Goal: Information Seeking & Learning: Get advice/opinions

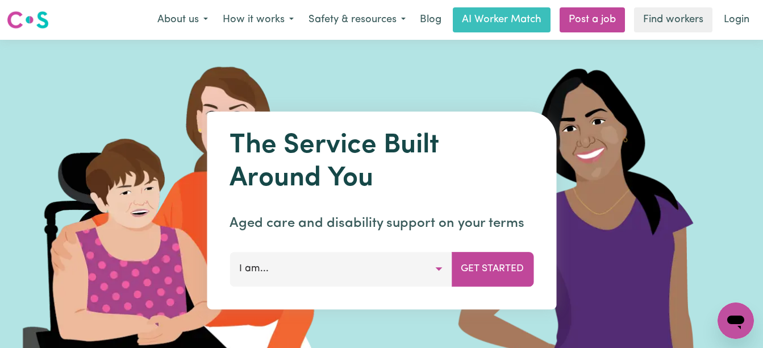
click at [437, 267] on button "I am..." at bounding box center [340, 269] width 222 height 34
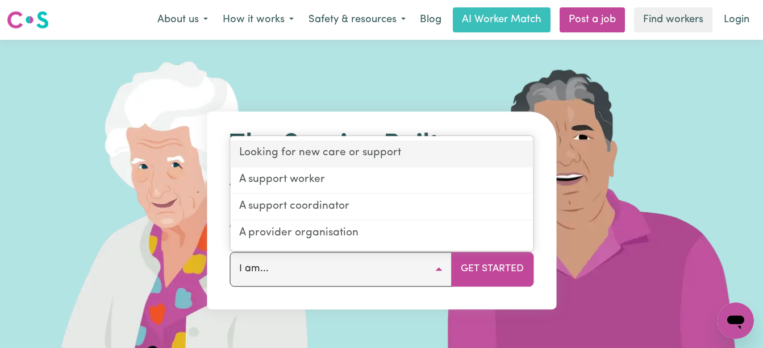
click at [346, 153] on link "Looking for new care or support" at bounding box center [381, 154] width 303 height 27
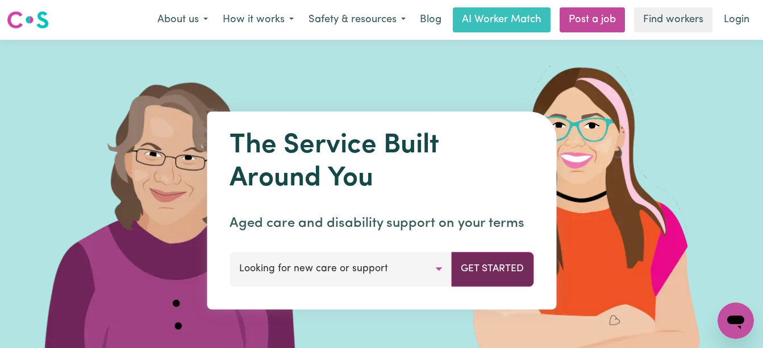
click at [472, 264] on button "Get Started" at bounding box center [492, 269] width 82 height 34
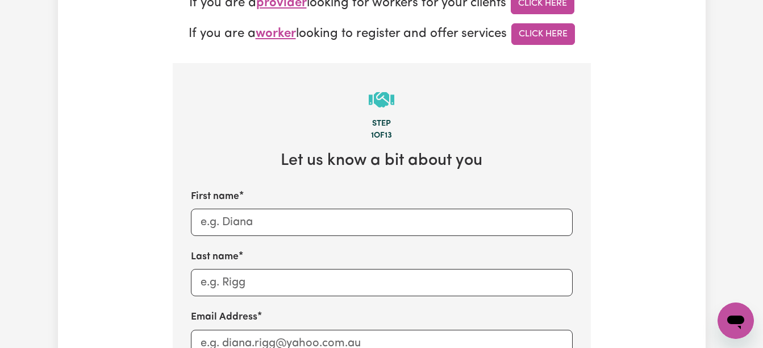
scroll to position [409, 0]
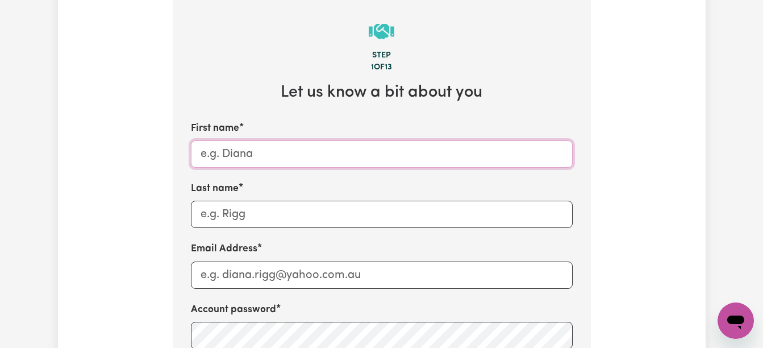
click at [248, 155] on input "First name" at bounding box center [382, 153] width 382 height 27
type input "calista"
type input "cannon-spratt"
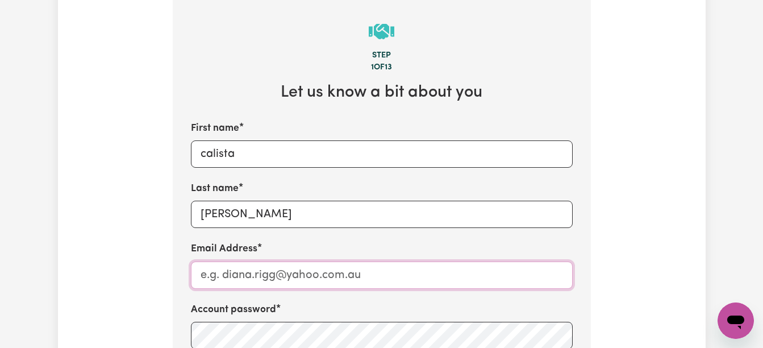
type input "Callymaree29@outlook.com"
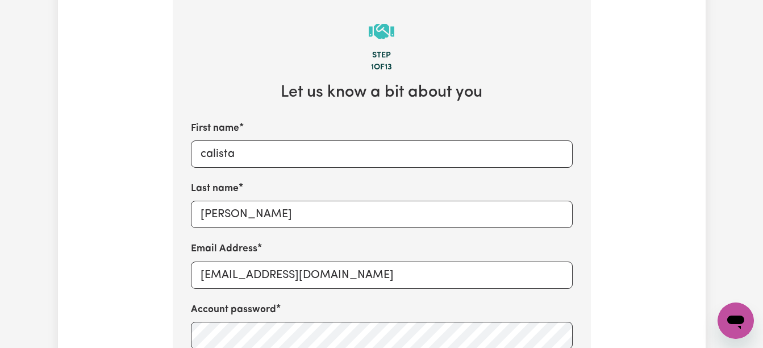
type input "0431257200"
type input "RYDE (NSW)"
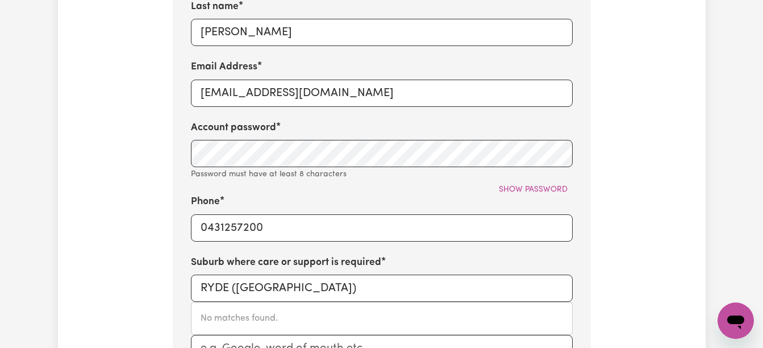
scroll to position [613, 0]
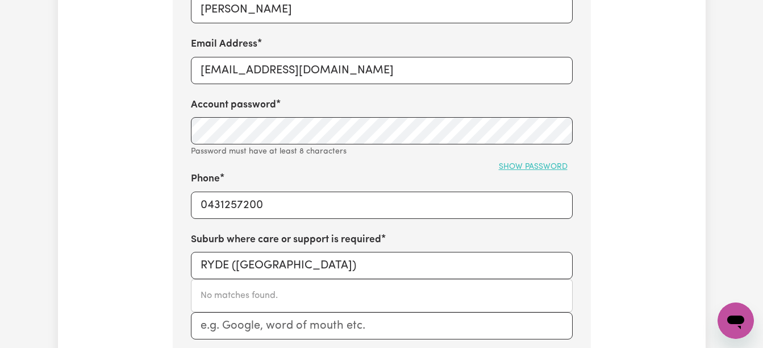
click at [520, 171] on span "Show password" at bounding box center [533, 166] width 69 height 9
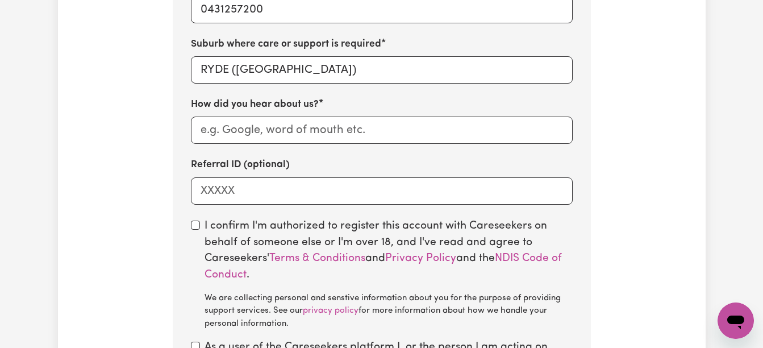
scroll to position [803, 0]
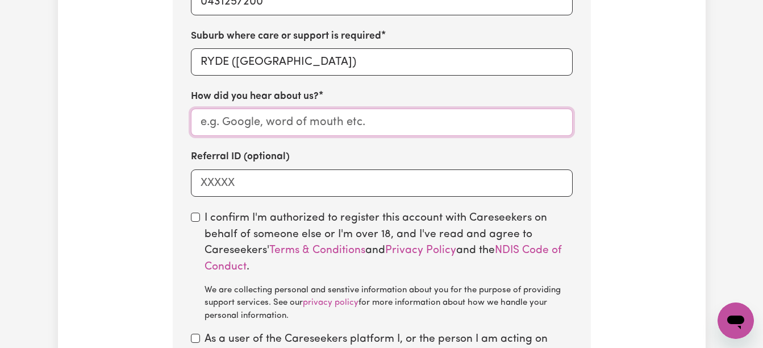
click at [404, 122] on input "How did you hear about us?" at bounding box center [382, 121] width 382 height 27
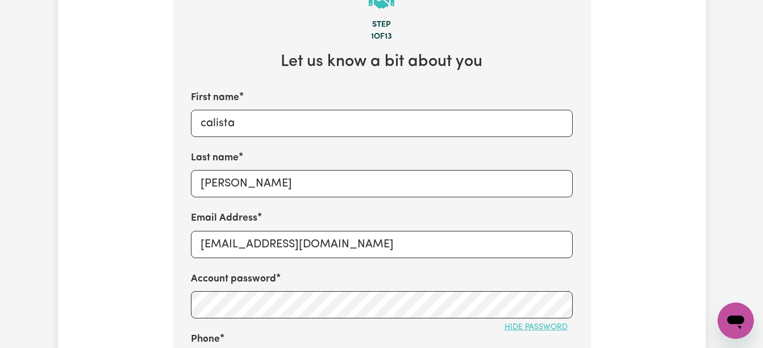
scroll to position [409, 0]
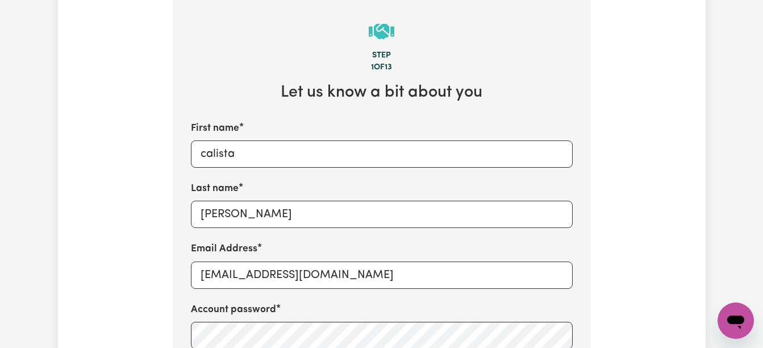
type input "google"
click at [268, 160] on input "calista" at bounding box center [382, 153] width 382 height 27
type input "c"
click at [286, 265] on input "Callymaree29@outlook.com" at bounding box center [382, 274] width 382 height 27
click at [379, 287] on input "Callymaree29@outlook.com" at bounding box center [382, 274] width 382 height 27
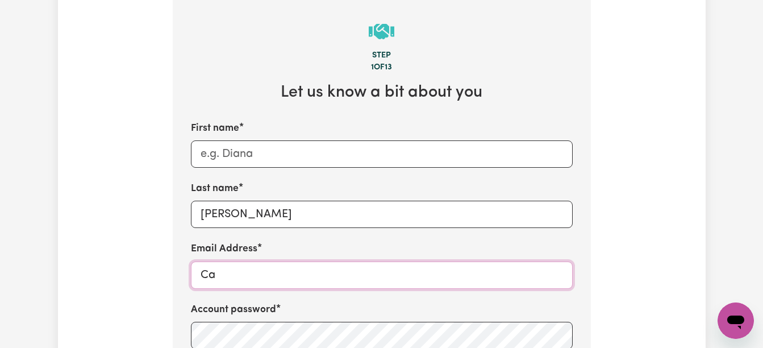
type input "C"
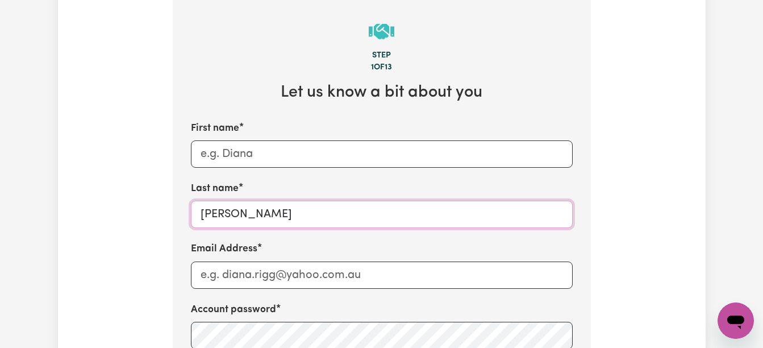
click at [334, 211] on input "cannon-spratt" at bounding box center [382, 213] width 382 height 27
type input "c"
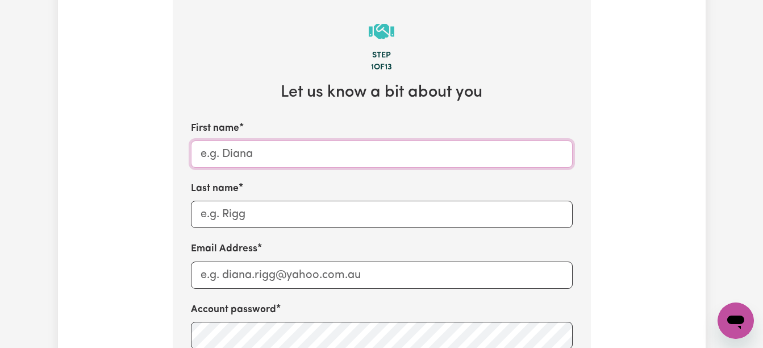
click at [289, 152] on input "First name" at bounding box center [382, 153] width 382 height 27
type input "joanne"
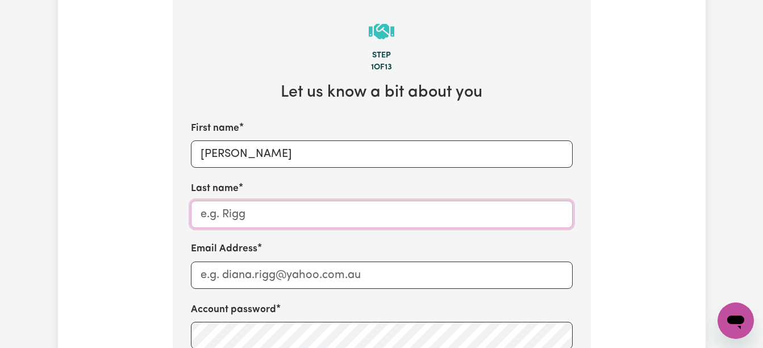
type input "cannon"
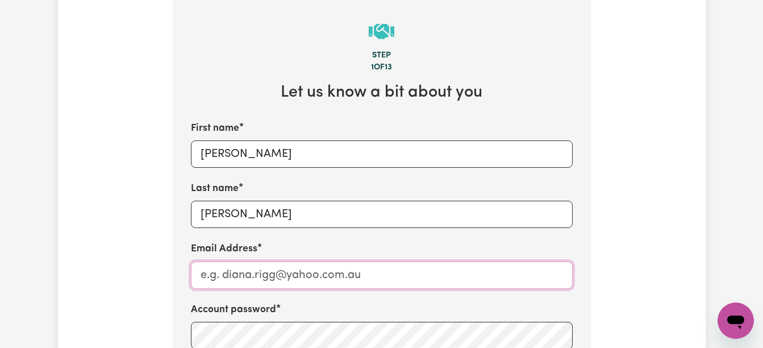
type input "joannecannon123@hotmail.com"
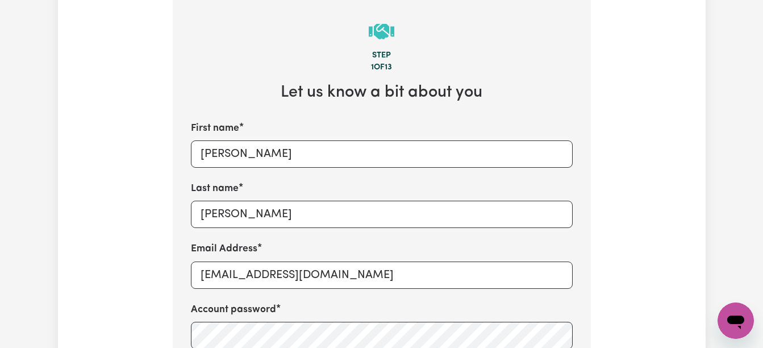
click at [735, 196] on div "Tell us your care and support requirements Welcome to Careseekers. We are excit…" at bounding box center [381, 277] width 763 height 1293
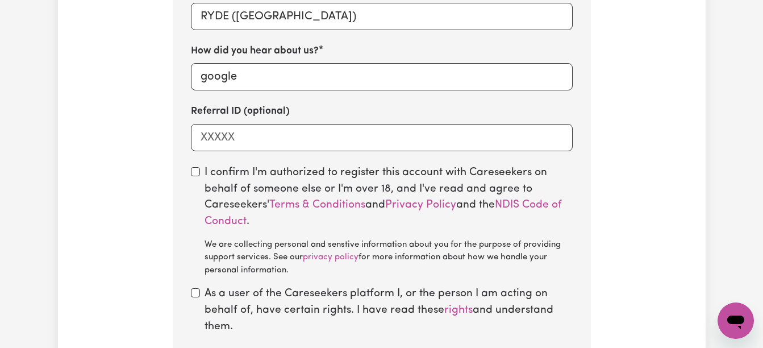
scroll to position [879, 0]
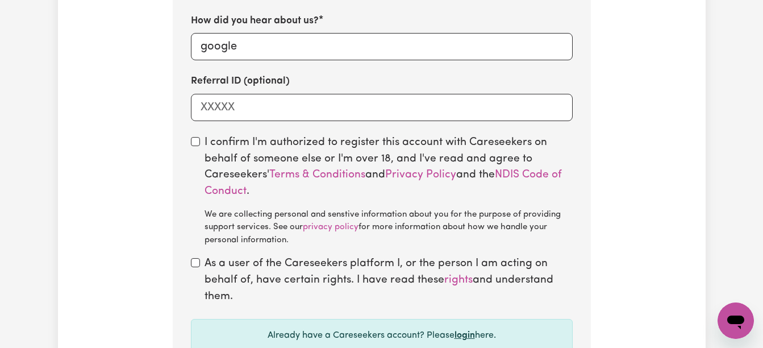
click at [458, 336] on link "login" at bounding box center [464, 335] width 20 height 9
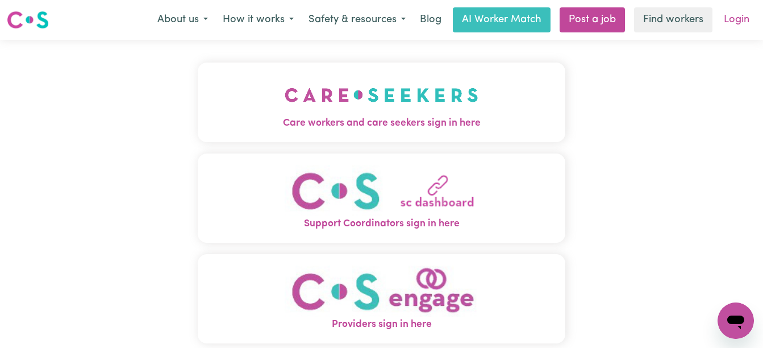
click at [734, 21] on link "Login" at bounding box center [736, 19] width 39 height 25
click at [243, 20] on button "How it works" at bounding box center [258, 20] width 86 height 24
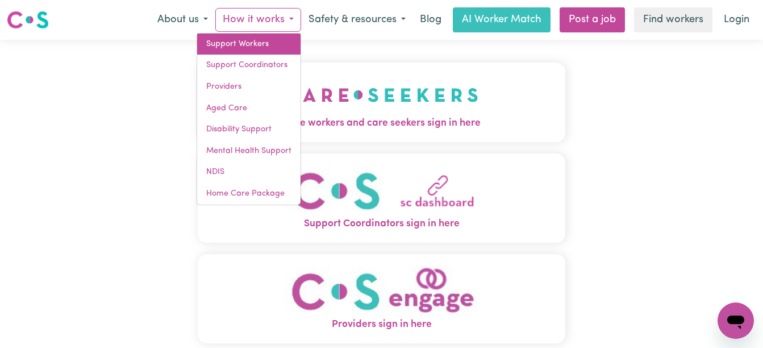
click at [238, 41] on link "Support Workers" at bounding box center [248, 45] width 103 height 22
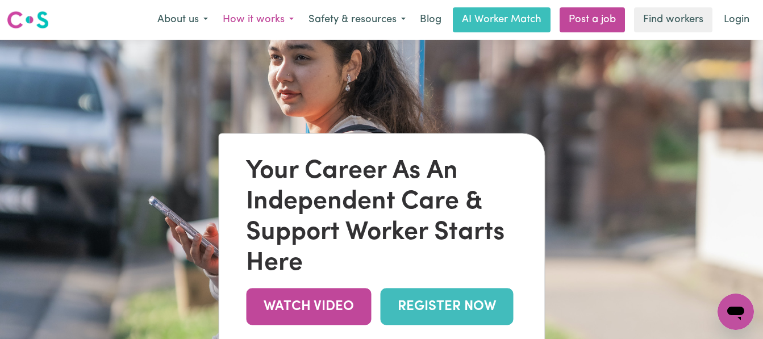
click at [261, 22] on button "How it works" at bounding box center [258, 20] width 86 height 24
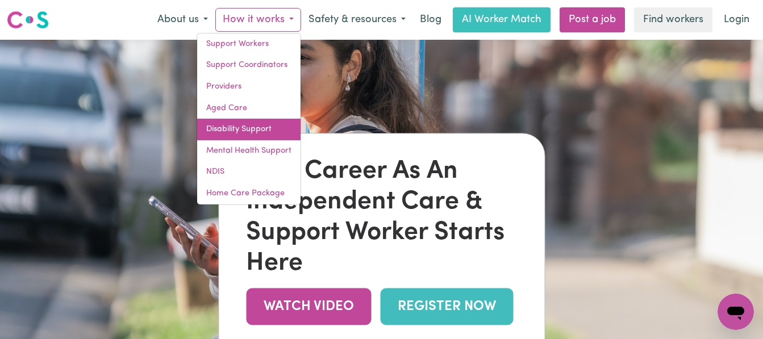
click at [252, 131] on link "Disability Support" at bounding box center [248, 130] width 103 height 22
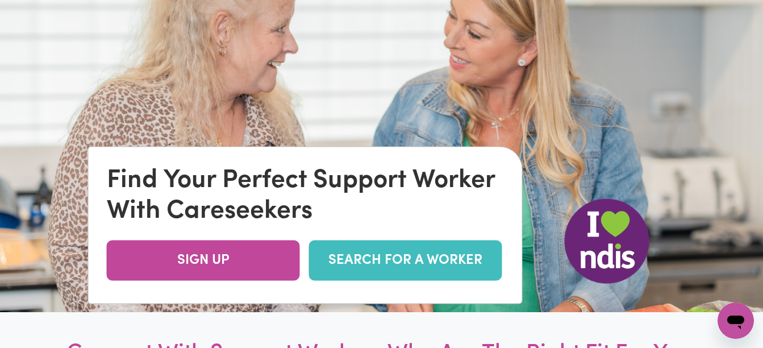
scroll to position [114, 0]
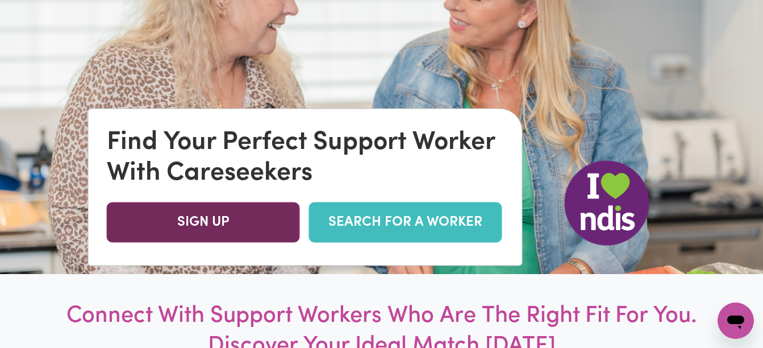
click at [203, 213] on link "SIGN UP" at bounding box center [203, 222] width 193 height 40
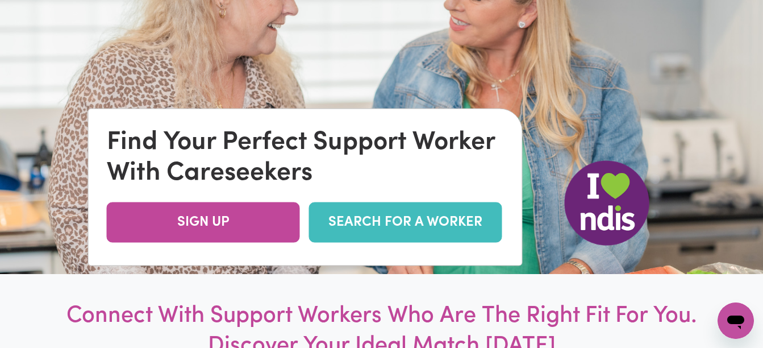
click at [348, 213] on link "SEARCH FOR A WORKER" at bounding box center [405, 222] width 193 height 40
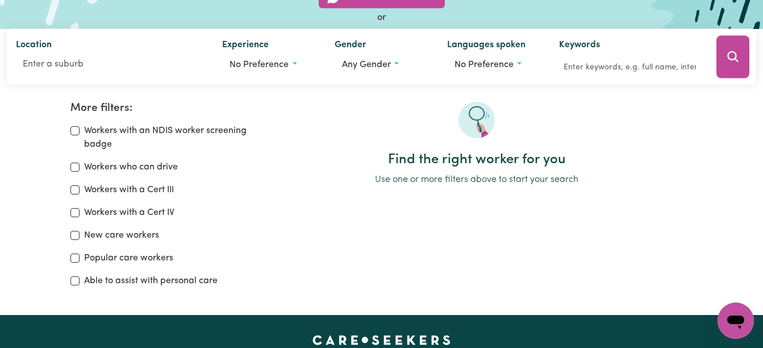
scroll to position [136, 0]
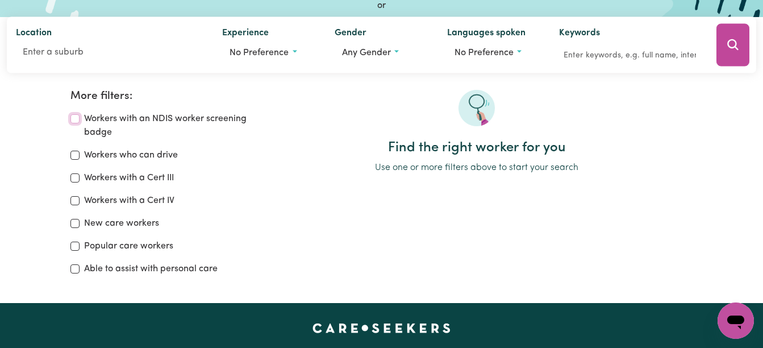
click at [73, 119] on input "Workers with an NDIS worker screening badge" at bounding box center [74, 118] width 9 height 9
checkbox input "true"
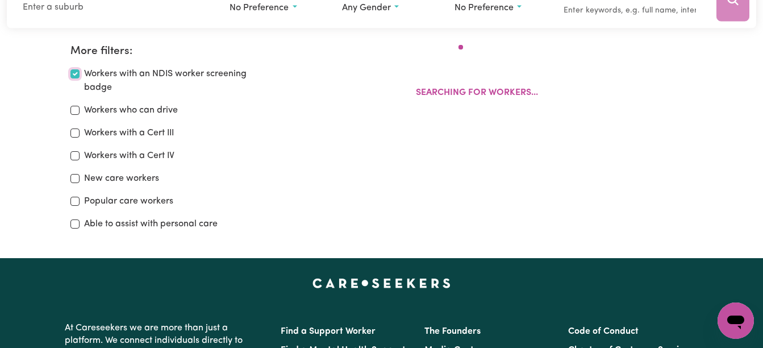
scroll to position [190, 0]
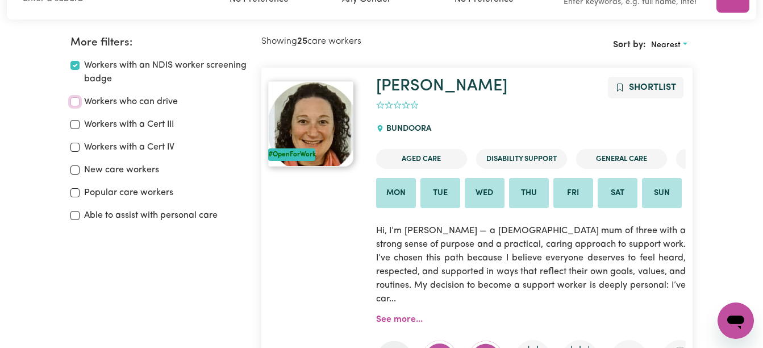
click at [74, 101] on input "Workers who can drive" at bounding box center [74, 101] width 9 height 9
checkbox input "true"
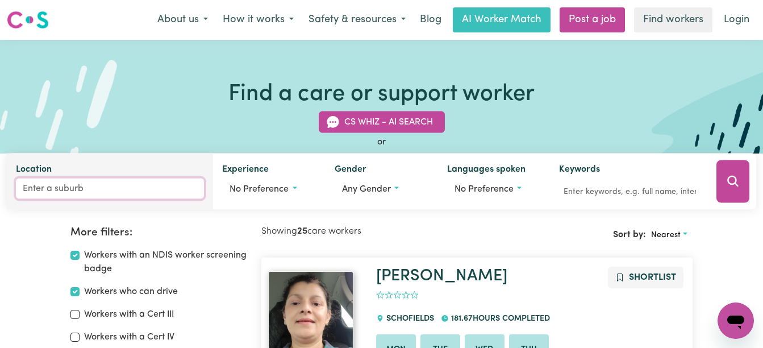
click at [96, 193] on input "Location" at bounding box center [110, 188] width 188 height 20
type input "ryde"
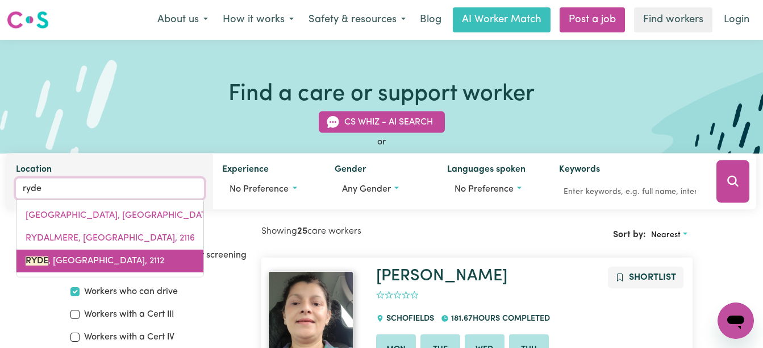
click at [96, 257] on span "RYDE , New South Wales, 2112" at bounding box center [95, 260] width 139 height 9
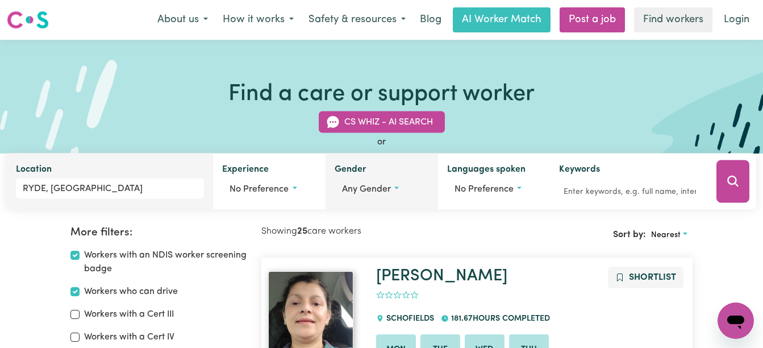
click at [396, 190] on button "Any gender" at bounding box center [381, 189] width 94 height 22
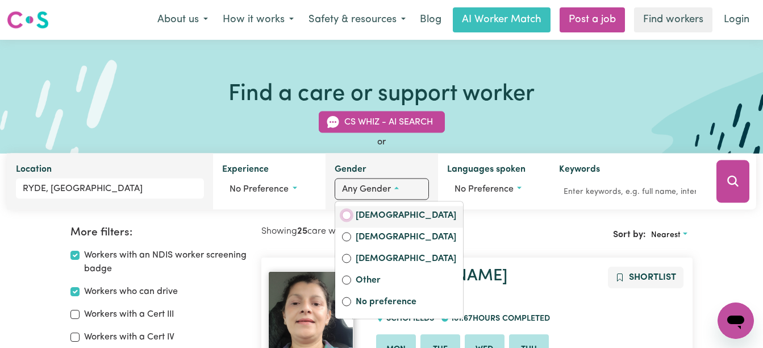
click at [345, 215] on input "Female" at bounding box center [346, 215] width 9 height 9
radio input "true"
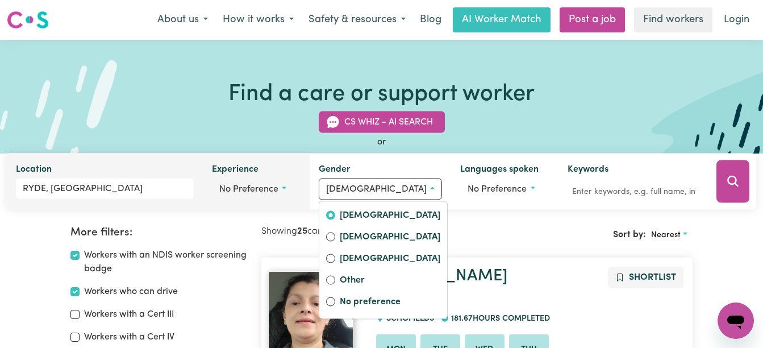
click at [294, 187] on button "No preference" at bounding box center [256, 189] width 89 height 22
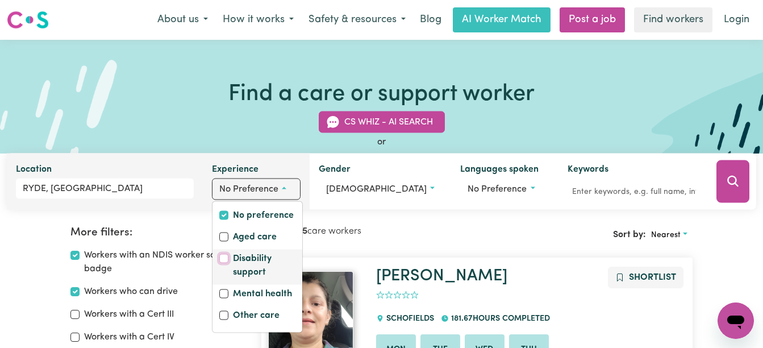
click at [228, 259] on input "Disability support" at bounding box center [223, 258] width 9 height 9
checkbox input "true"
checkbox input "false"
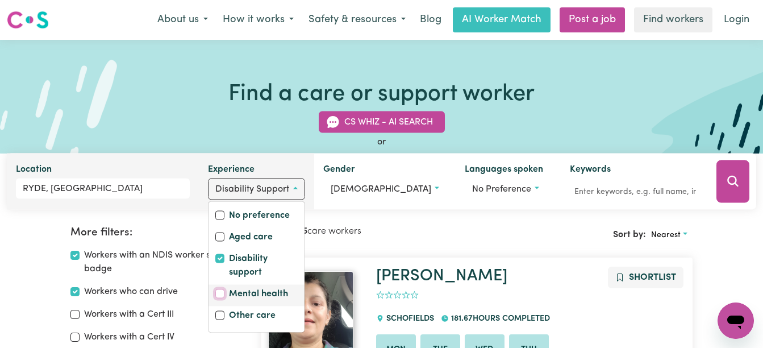
click at [224, 295] on input "Mental health" at bounding box center [219, 293] width 9 height 9
checkbox input "true"
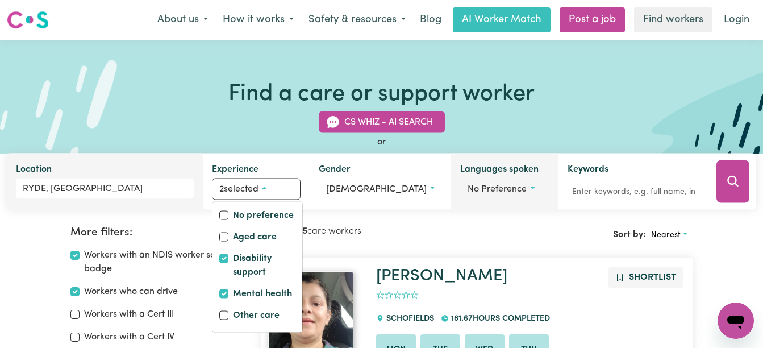
click at [517, 188] on button "No preference" at bounding box center [504, 189] width 89 height 22
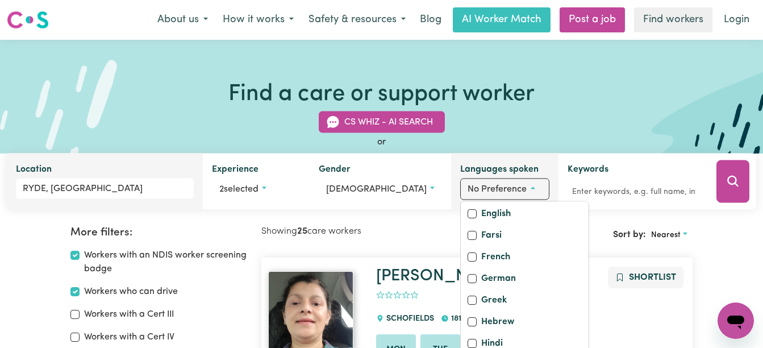
scroll to position [207, 0]
click at [467, 221] on input "English" at bounding box center [471, 216] width 9 height 9
checkbox input "true"
checkbox input "false"
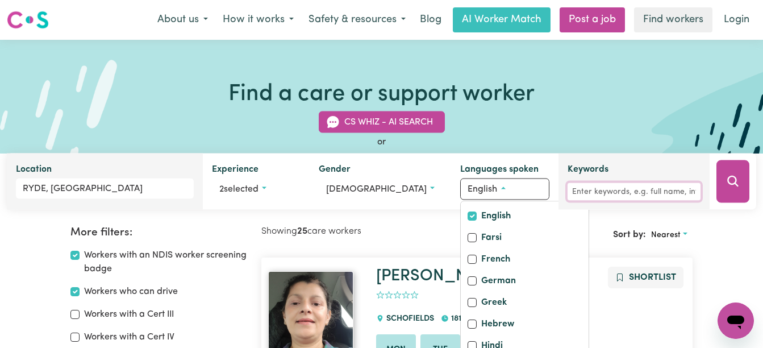
click at [576, 190] on input "Keywords" at bounding box center [633, 192] width 133 height 18
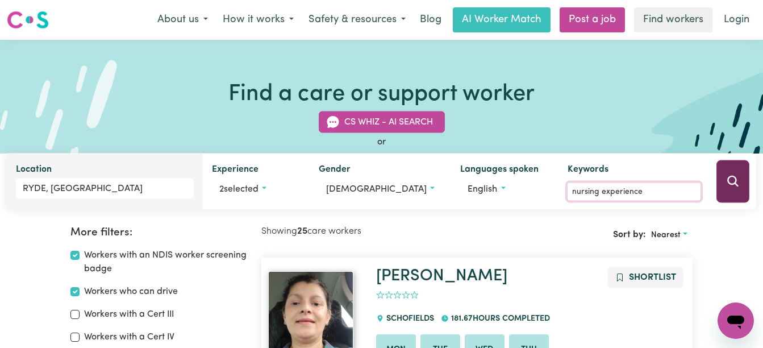
type input "nursing experience"
click at [737, 186] on icon "Search" at bounding box center [732, 180] width 11 height 11
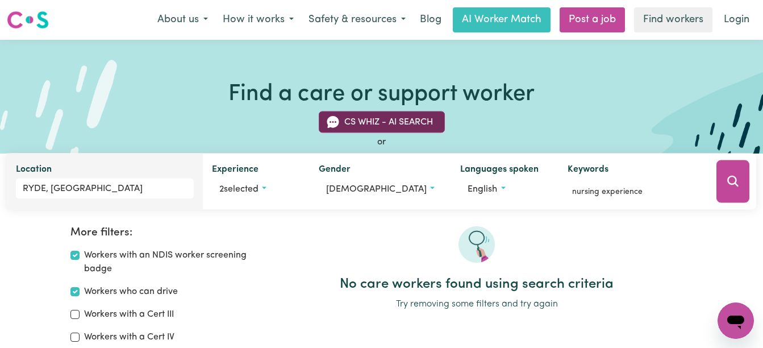
click at [385, 120] on button "CS Whiz - AI Search" at bounding box center [382, 122] width 126 height 22
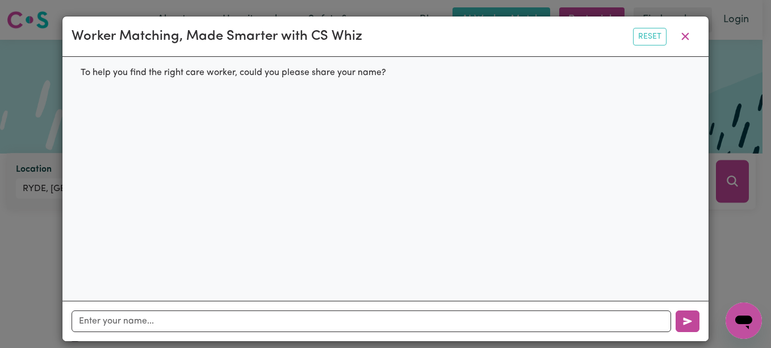
scroll to position [11, 0]
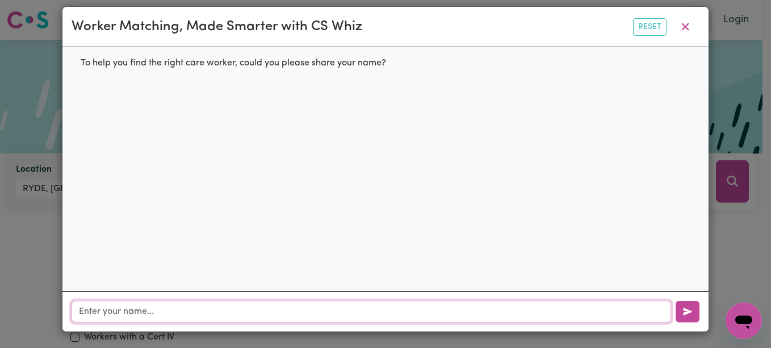
click at [210, 307] on input "text" at bounding box center [372, 311] width 600 height 22
type input "calista"
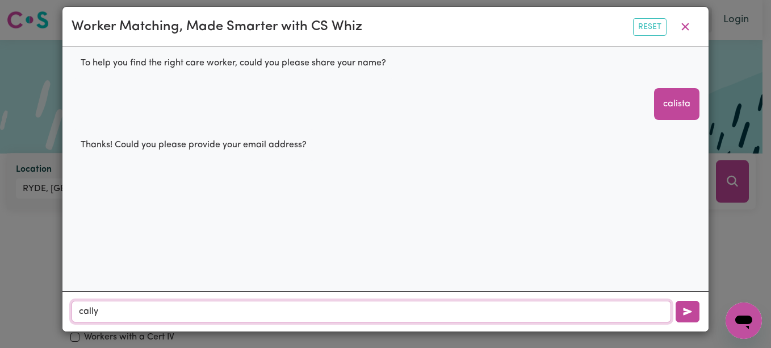
type input "Callymaree29@outlook.com"
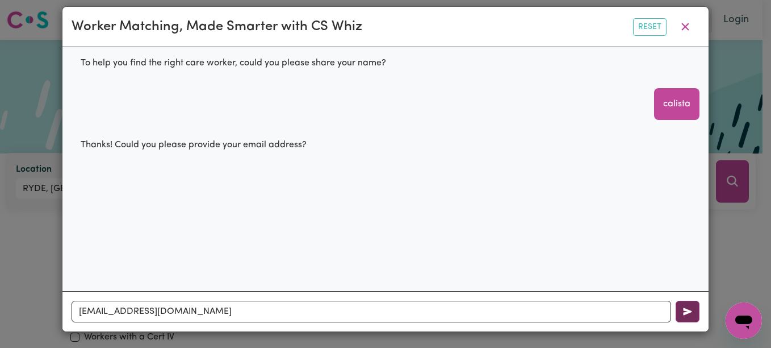
click at [677, 317] on button "button" at bounding box center [688, 311] width 24 height 22
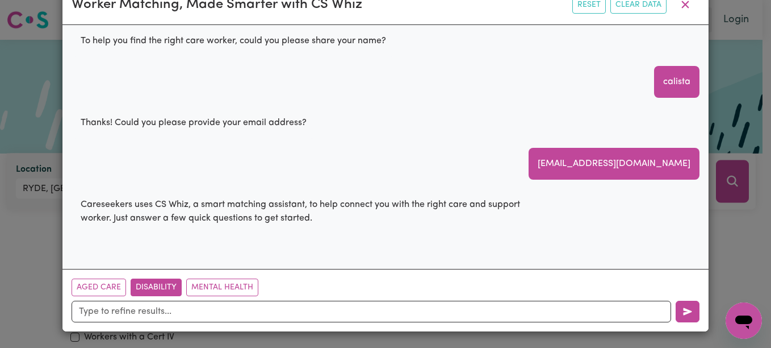
click at [149, 284] on button "Disability" at bounding box center [156, 287] width 51 height 18
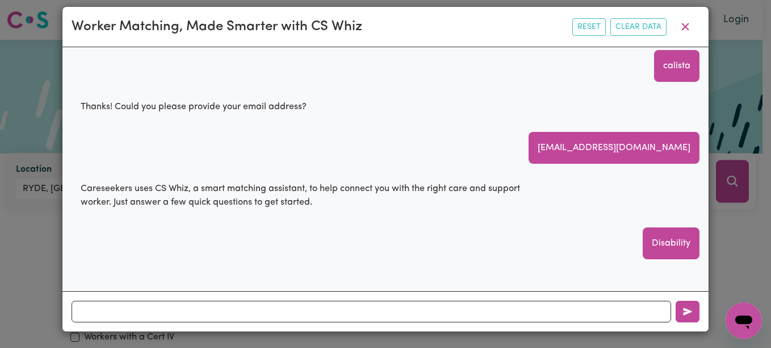
scroll to position [56, 0]
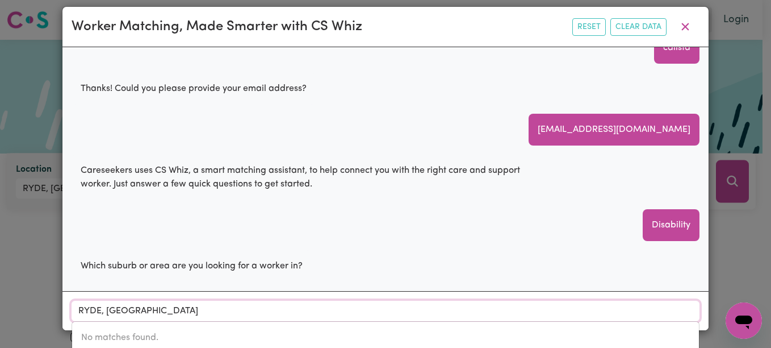
click at [463, 311] on input "RYDE, New South Wales" at bounding box center [386, 310] width 628 height 20
click at [458, 316] on input "RYDE, New South Wales" at bounding box center [386, 310] width 628 height 20
click at [218, 308] on input "RYDE," at bounding box center [386, 310] width 628 height 20
type input "RYDE,"
click at [681, 26] on icon "button" at bounding box center [686, 27] width 14 height 14
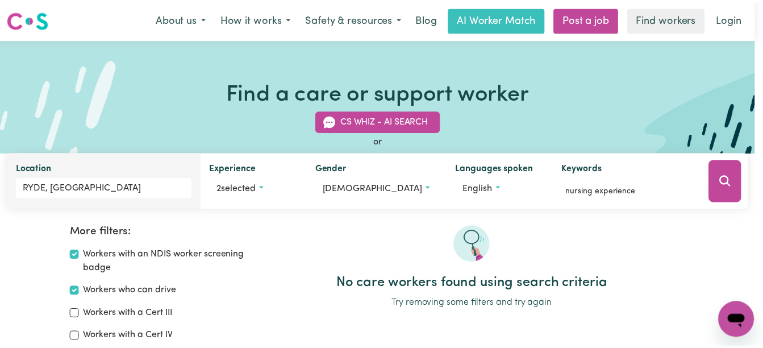
scroll to position [0, 0]
